Goal: Communication & Community: Answer question/provide support

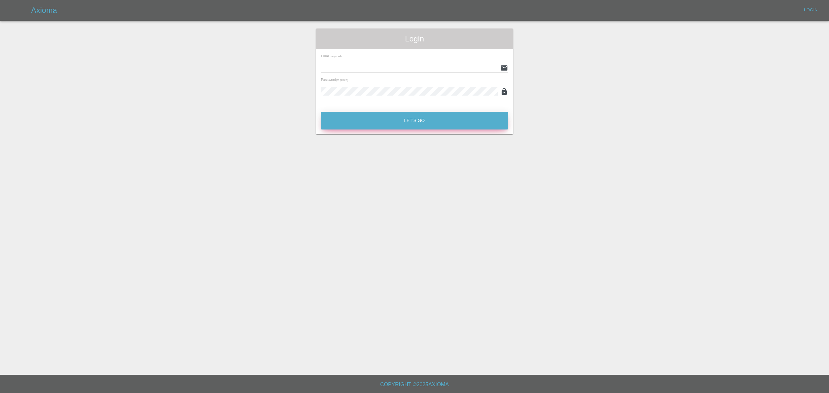
type input "aimee.broom@greenhous.co.uk"
click at [427, 123] on button "Let's Go" at bounding box center [414, 121] width 187 height 18
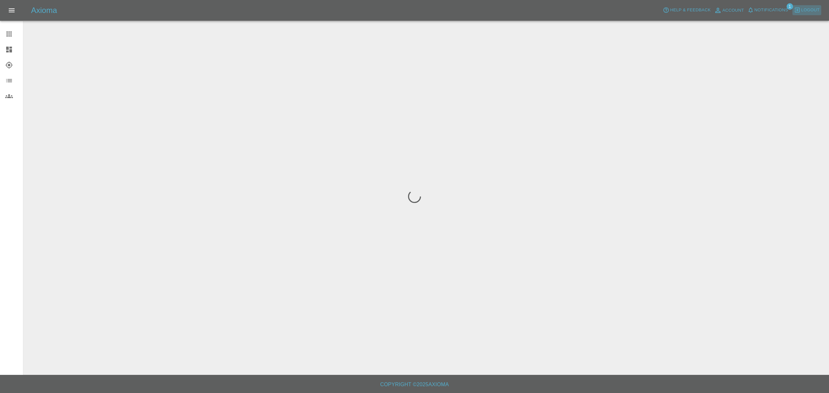
click at [807, 13] on span "Logout" at bounding box center [810, 9] width 18 height 7
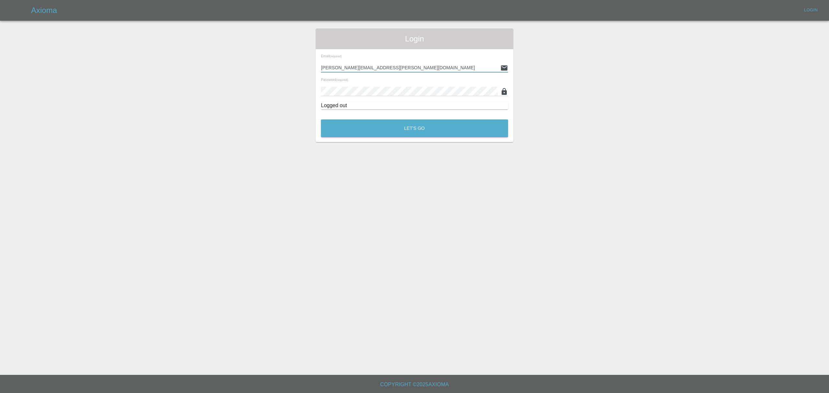
click at [400, 73] on input "aimee.broom@greenhous.co.uk" at bounding box center [409, 67] width 177 height 9
type input "stefano.sironi@axioma.co.uk"
click at [406, 131] on button "Let's Go" at bounding box center [414, 129] width 187 height 18
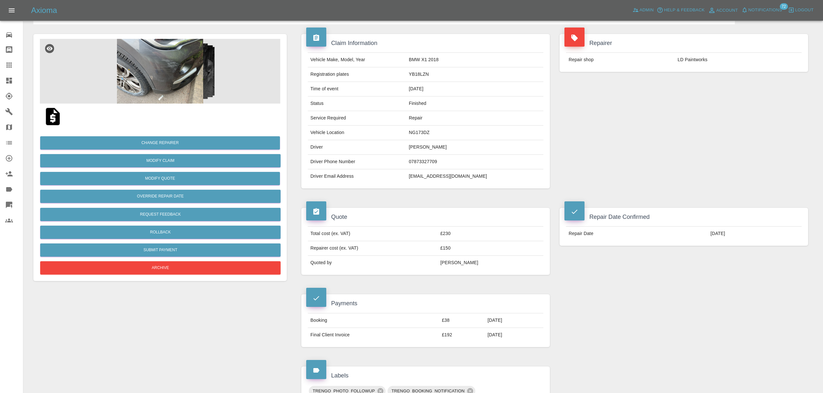
scroll to position [19, 0]
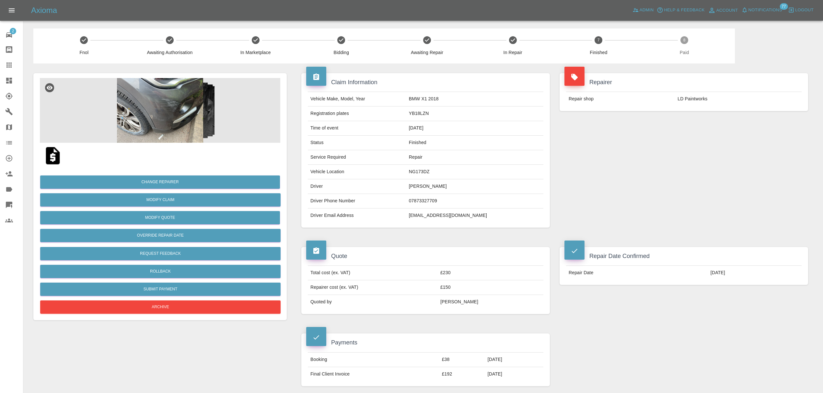
scroll to position [385, 0]
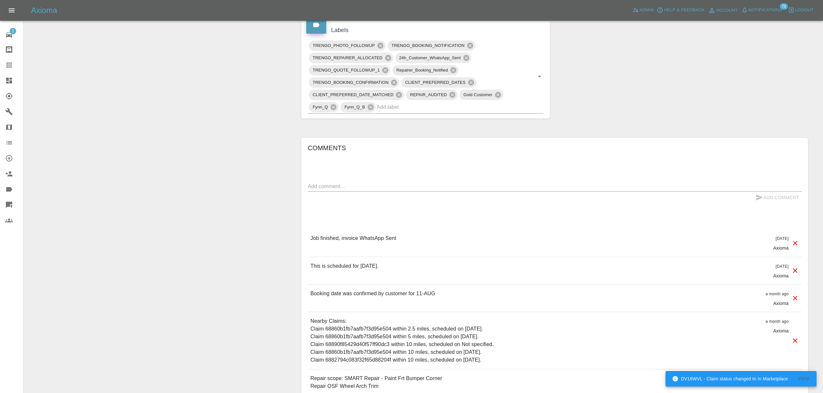
click at [393, 186] on textarea at bounding box center [555, 186] width 494 height 7
paste textarea "tr_1S1S5eA4aDea5wMjpHJnku2h"
type textarea "tr_1S1S5eA4aDea5wMjpHJnku2hv"
click at [783, 197] on button "Add Comment" at bounding box center [777, 198] width 49 height 12
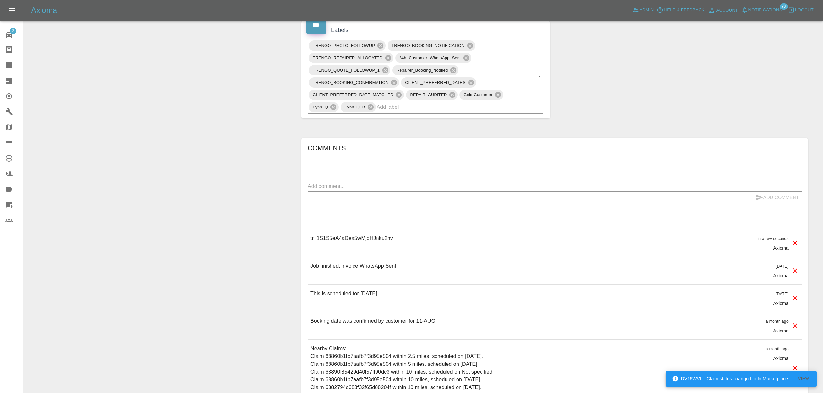
click at [479, 184] on textarea at bounding box center [555, 186] width 494 height 7
paste textarea "tr_1S1S5eA4aDea5wMjpHJnku2h"
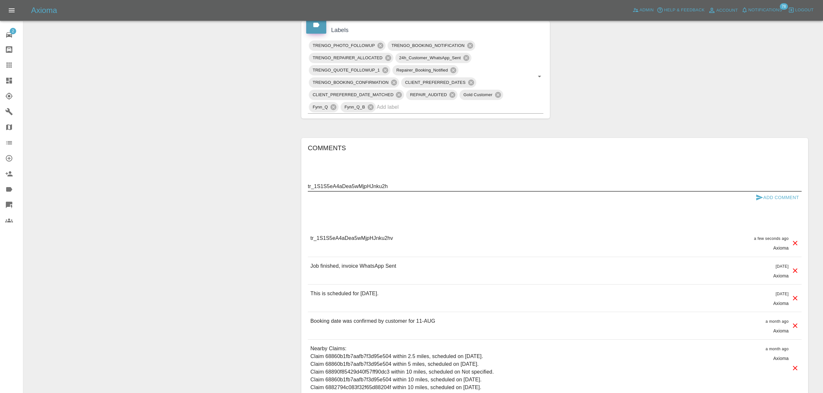
type textarea "tr_1S1S5eA4aDea5wMjpHJnku2h"
click at [790, 202] on button "Add Comment" at bounding box center [777, 198] width 49 height 12
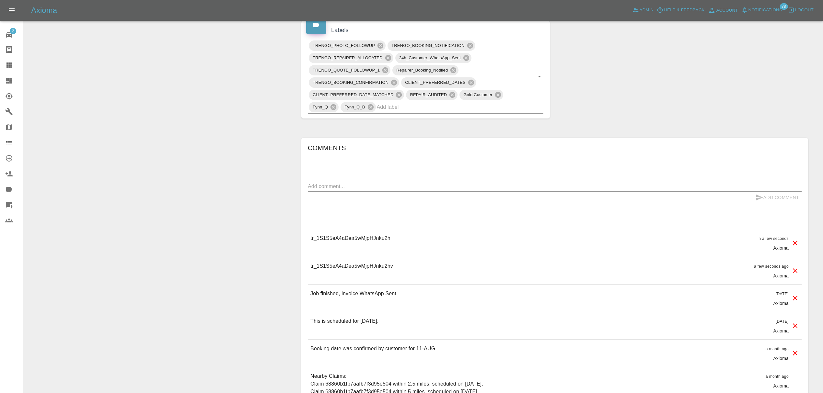
click at [794, 273] on icon at bounding box center [795, 271] width 8 height 8
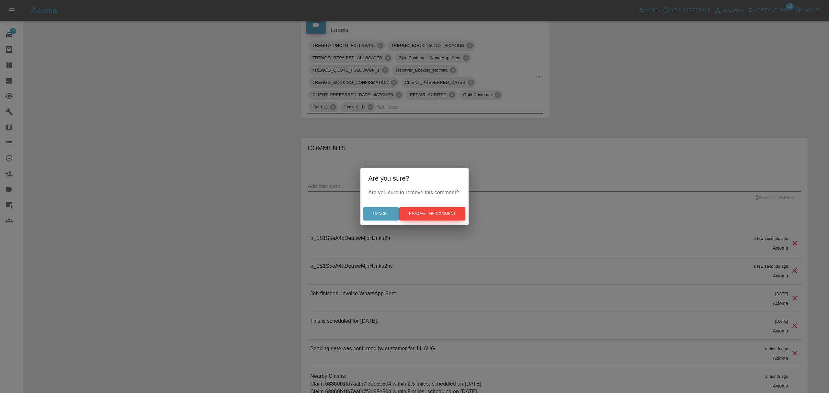
click at [436, 217] on button "Remove the comment" at bounding box center [432, 213] width 66 height 13
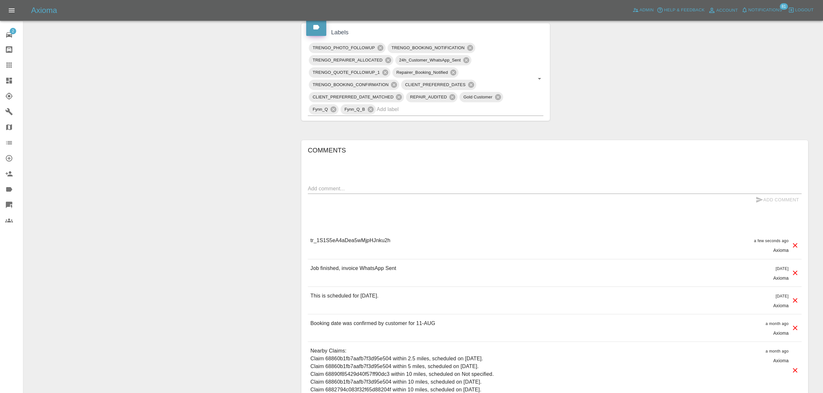
scroll to position [382, 0]
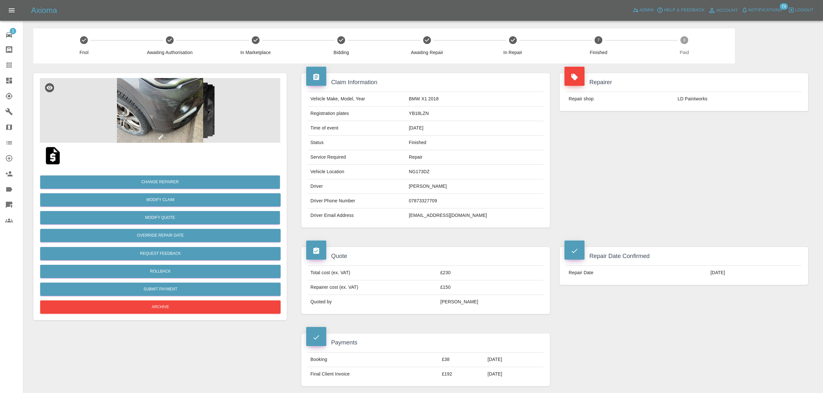
click at [685, 94] on td "LD Paintworks" at bounding box center [738, 99] width 127 height 14
copy div "LD Paintworks"
